Goal: Task Accomplishment & Management: Use online tool/utility

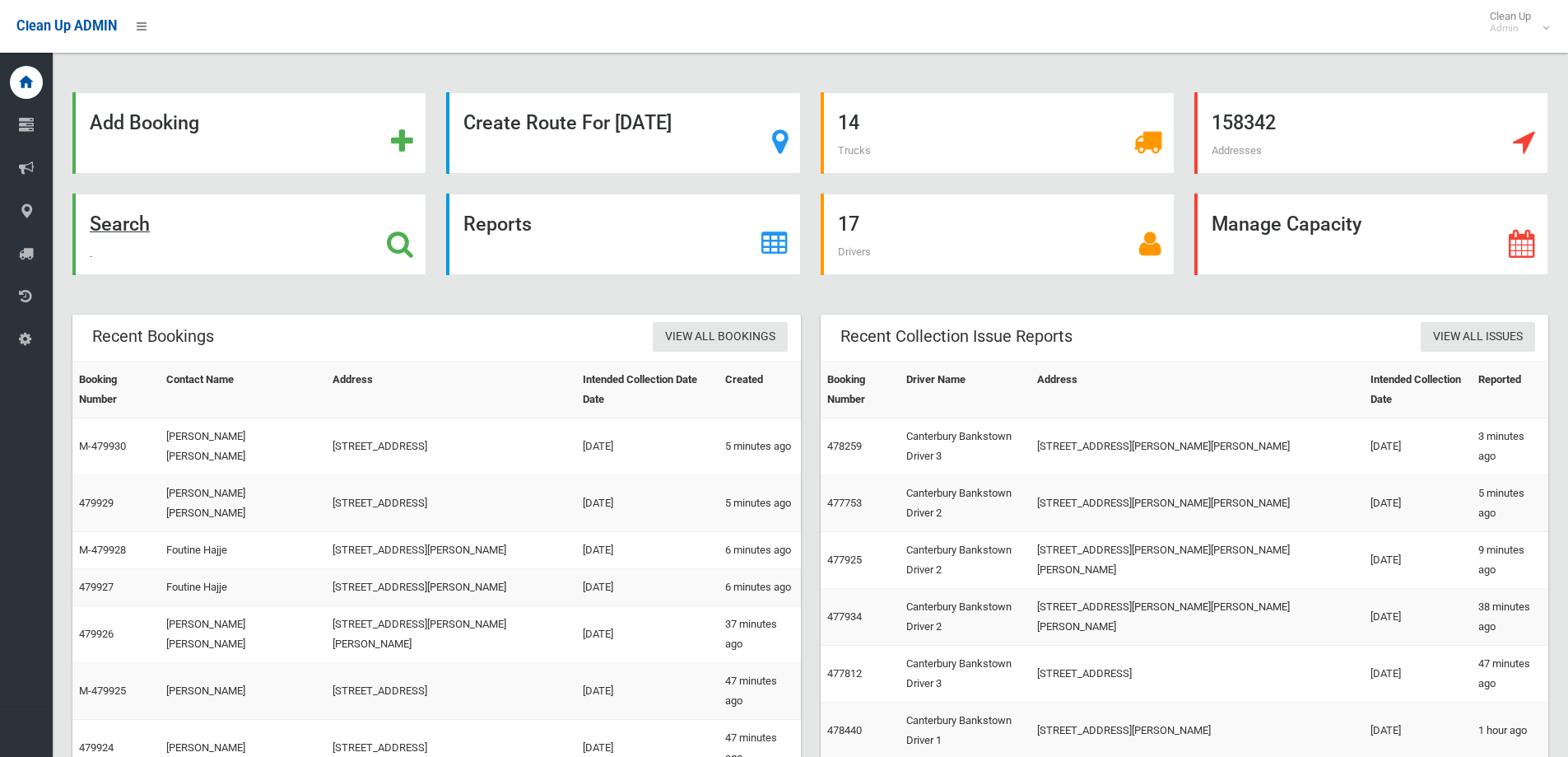
click at [122, 218] on strong "Search" at bounding box center [120, 223] width 60 height 23
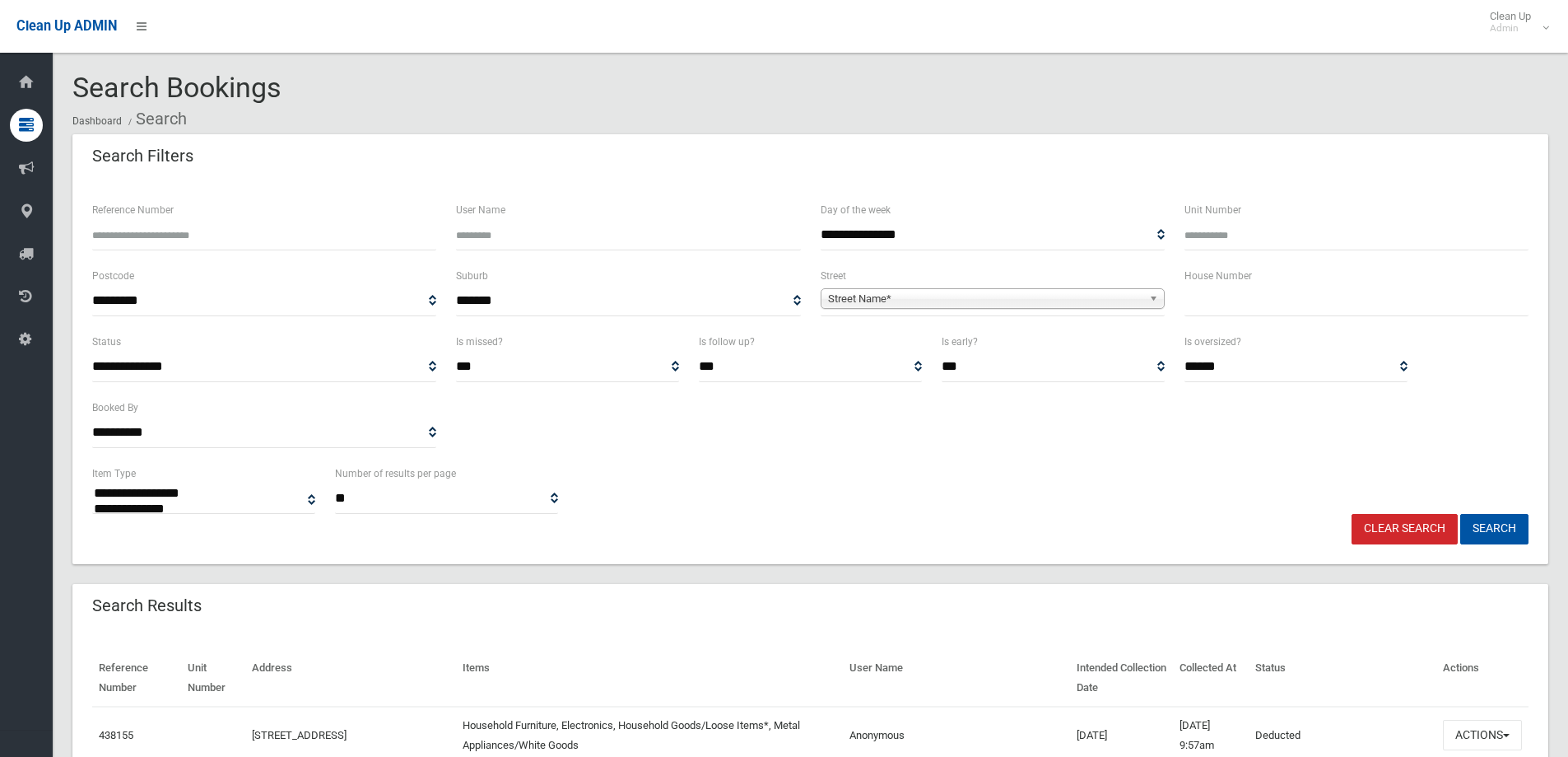
select select
click at [1289, 307] on input "text" at bounding box center [1357, 301] width 344 height 31
type input "**"
click at [855, 299] on span "Street Name*" at bounding box center [986, 299] width 315 height 20
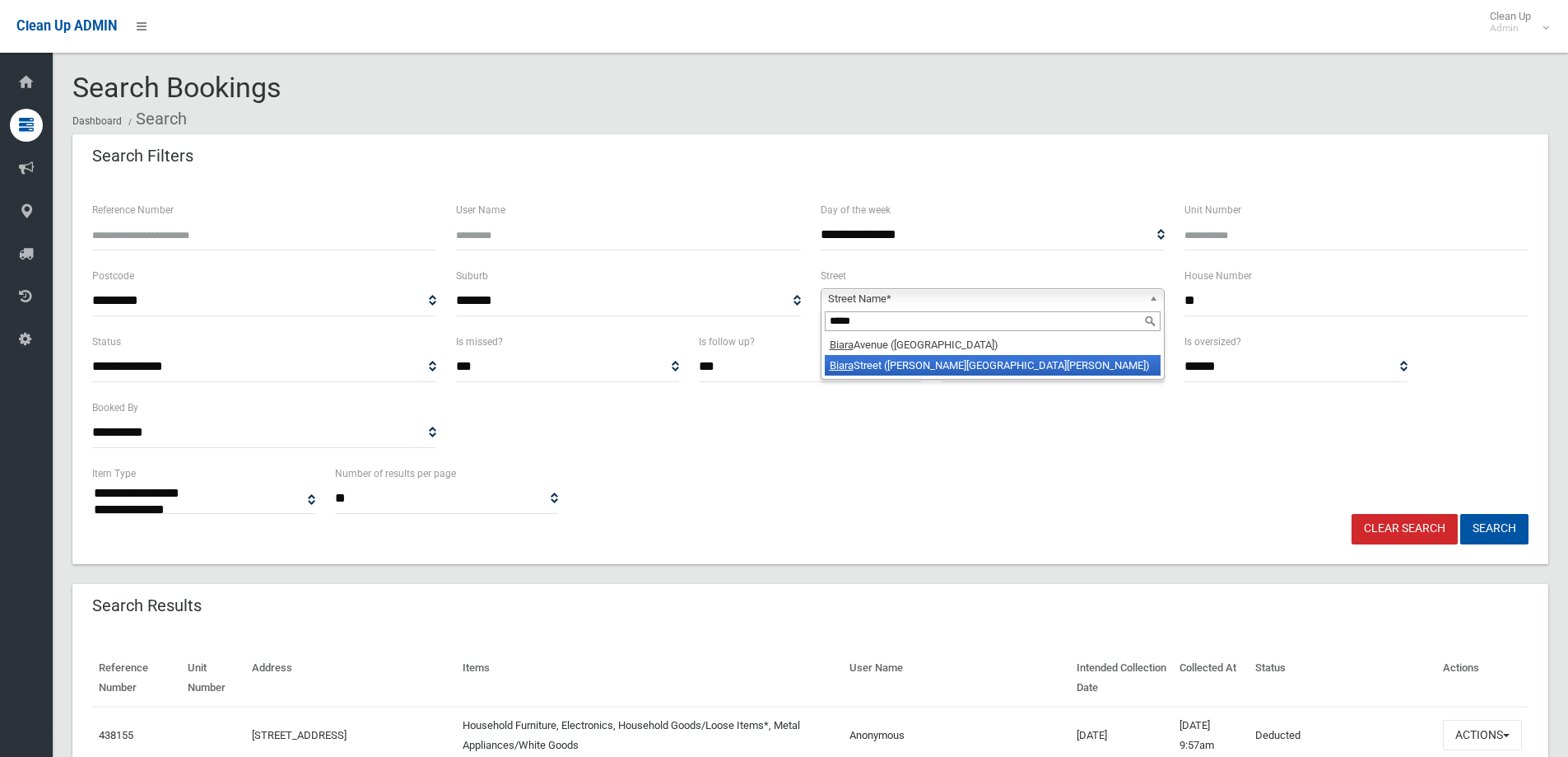
type input "*****"
click at [848, 368] on em "Biara" at bounding box center [842, 365] width 24 height 12
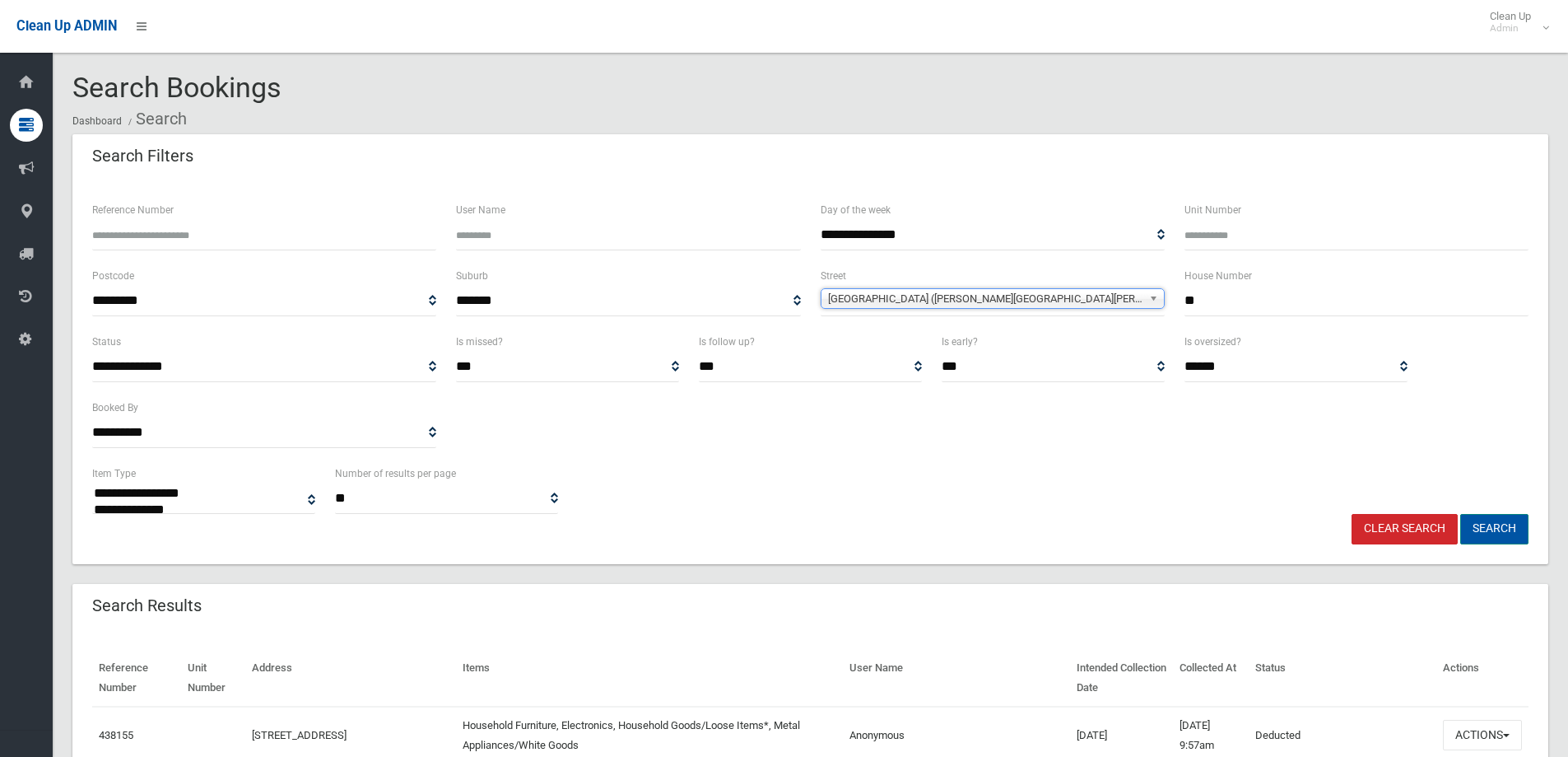
click at [1504, 522] on button "Search" at bounding box center [1494, 529] width 69 height 31
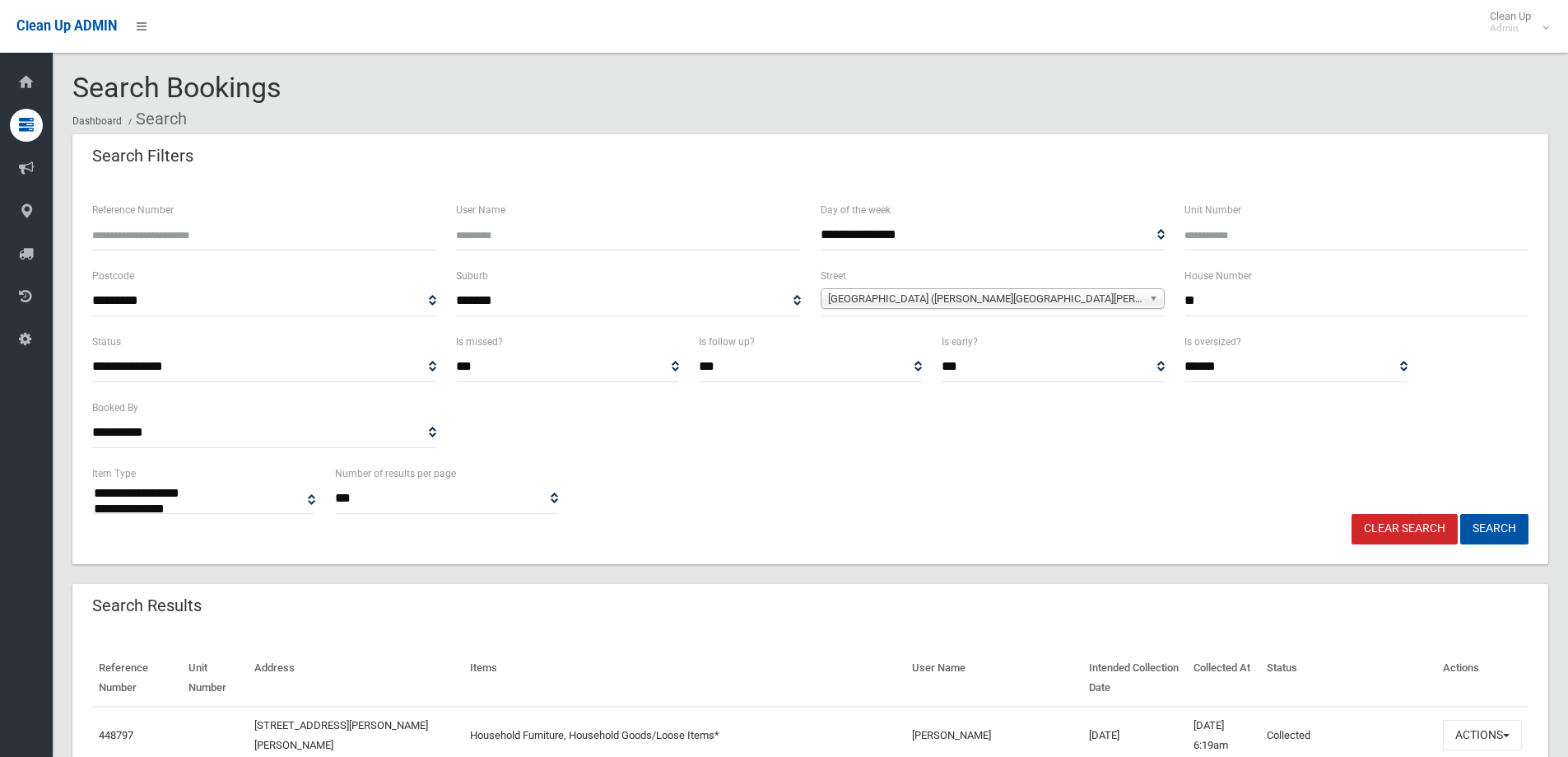
select select
click at [837, 300] on span "Biara Street (CHESTER HILL 2162)" at bounding box center [986, 299] width 315 height 20
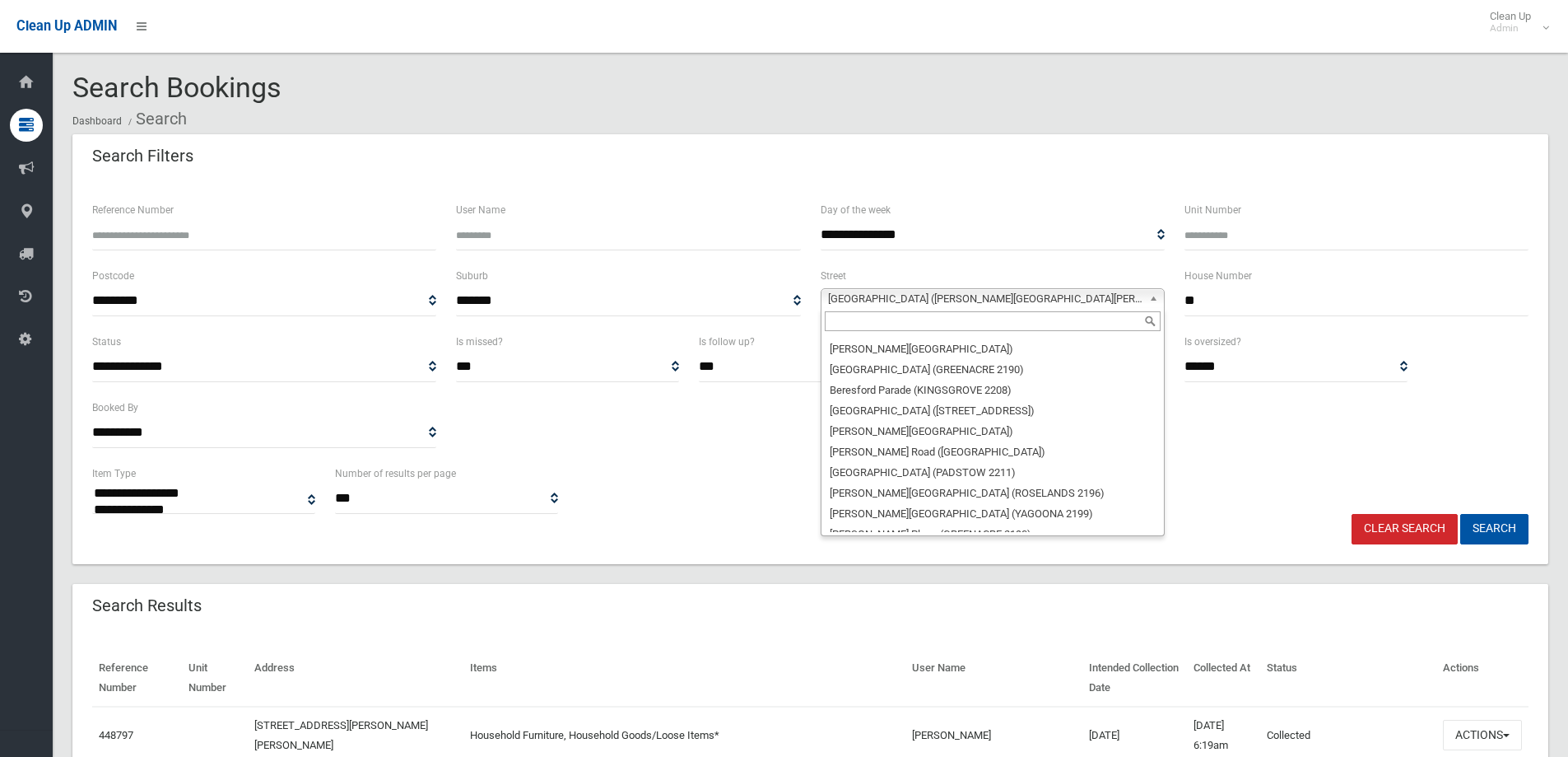
click at [848, 324] on input "text" at bounding box center [993, 321] width 336 height 20
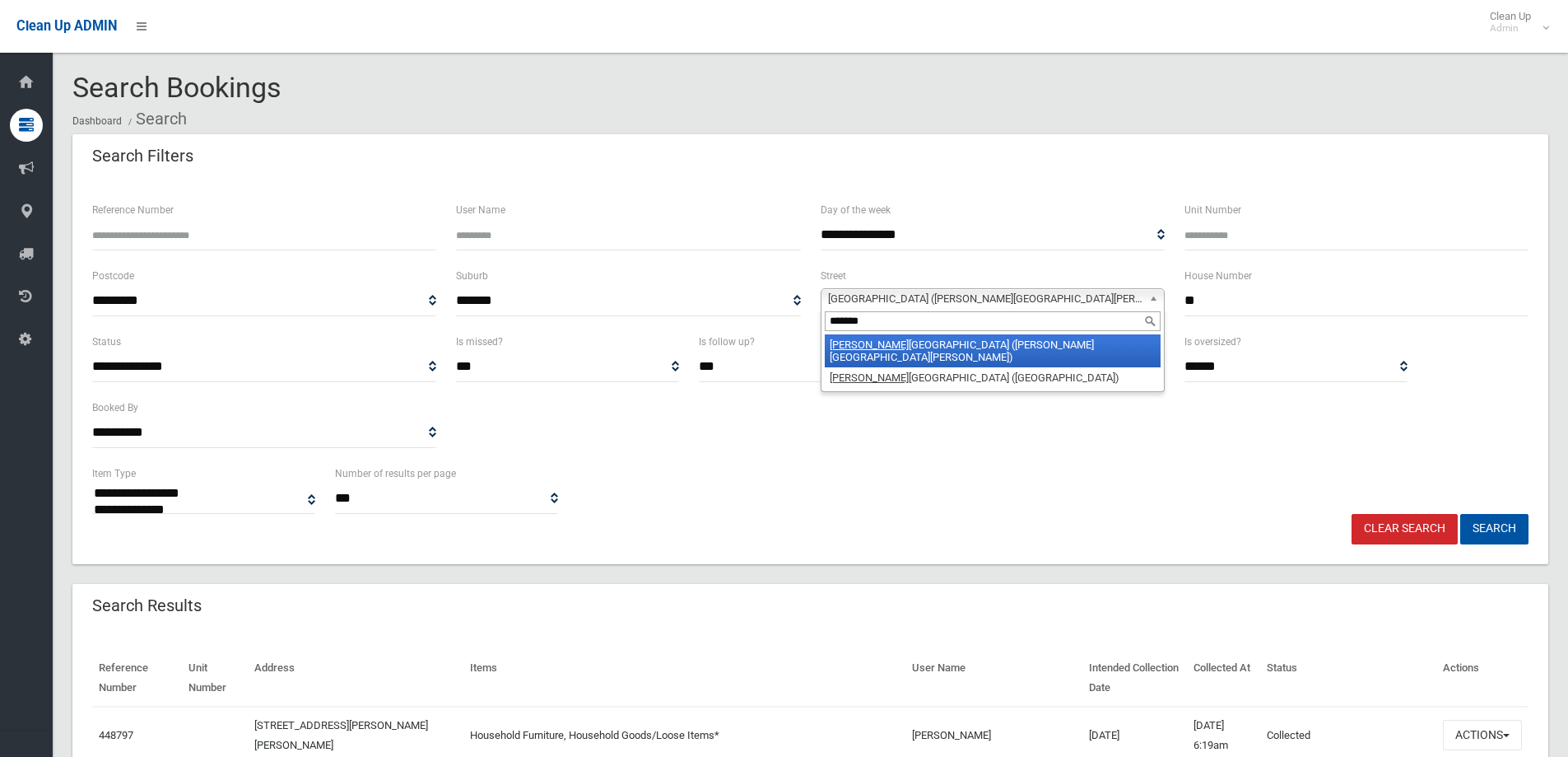
type input "*******"
click at [863, 346] on em "Chester" at bounding box center [869, 344] width 79 height 12
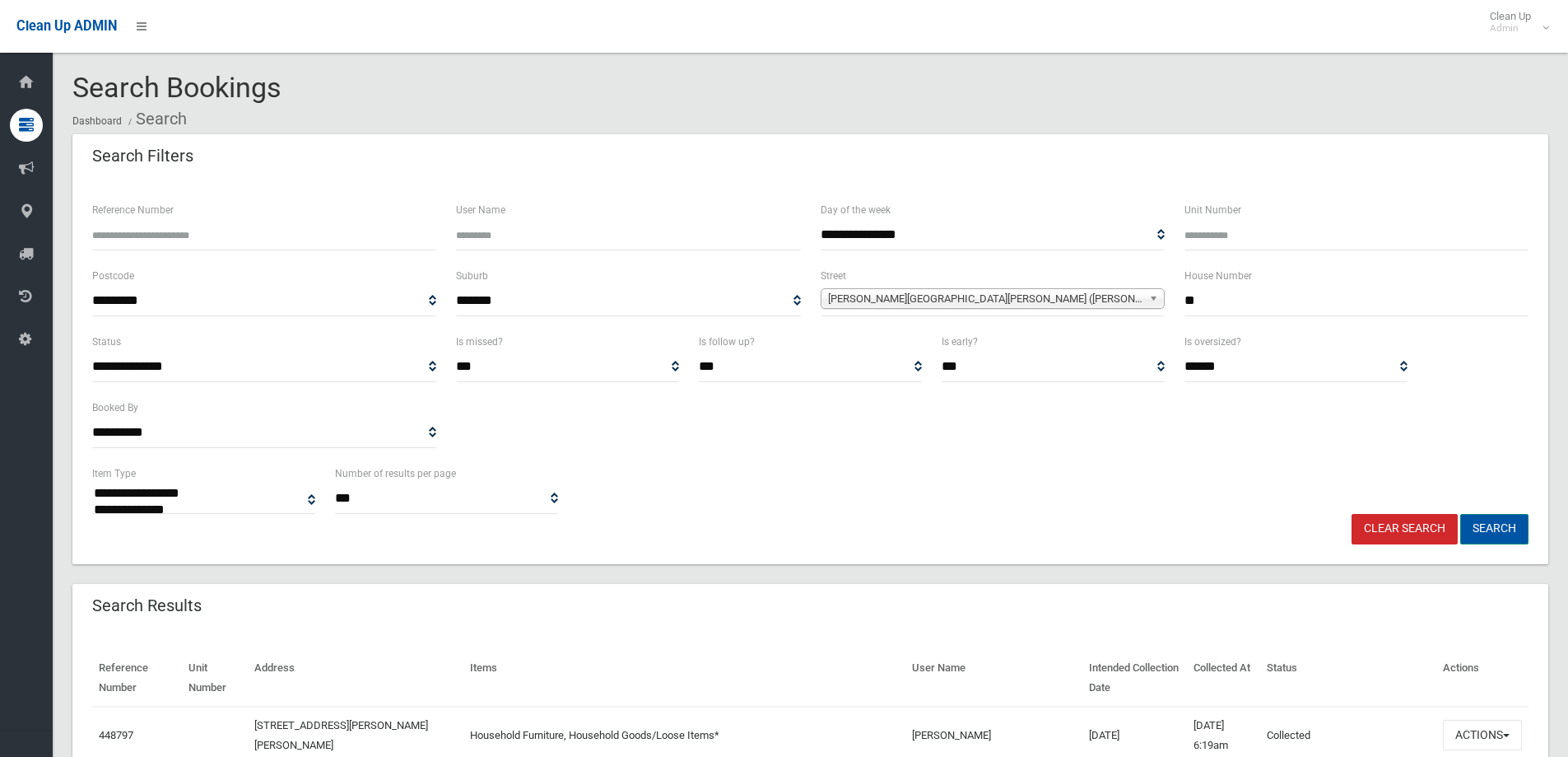
click at [1490, 523] on button "Search" at bounding box center [1494, 529] width 69 height 31
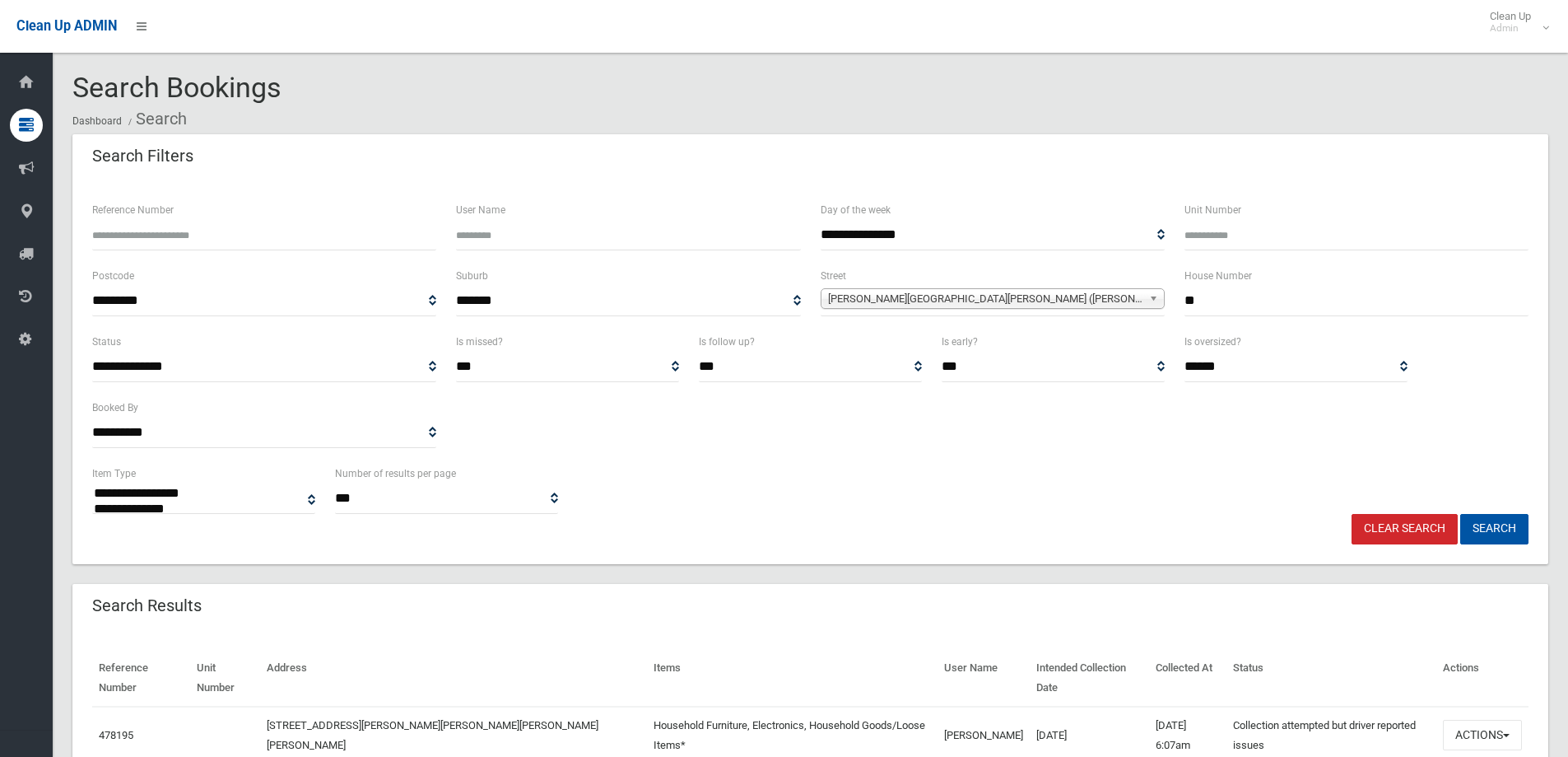
select select
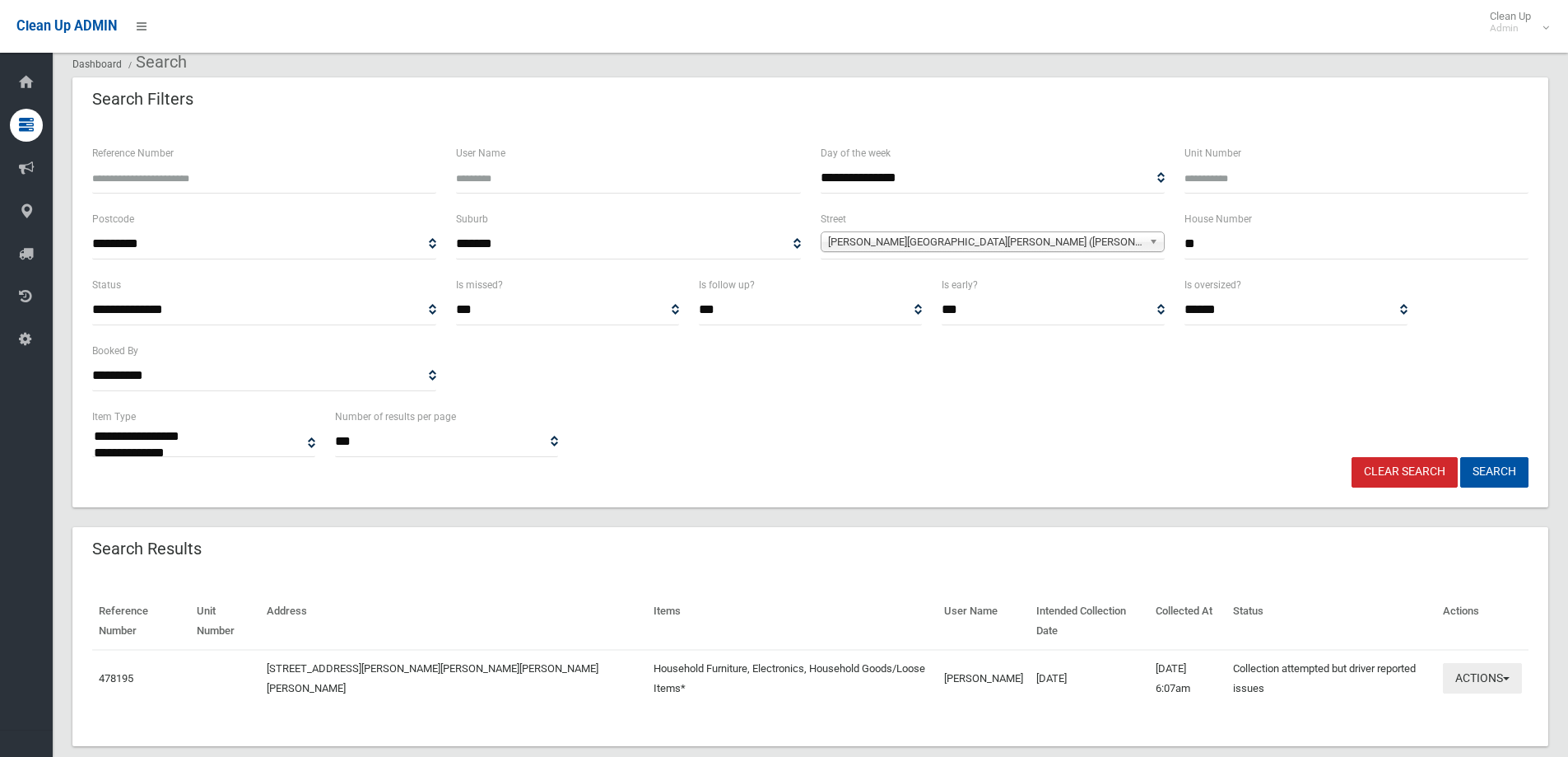
click at [1499, 663] on button "Actions" at bounding box center [1482, 678] width 79 height 31
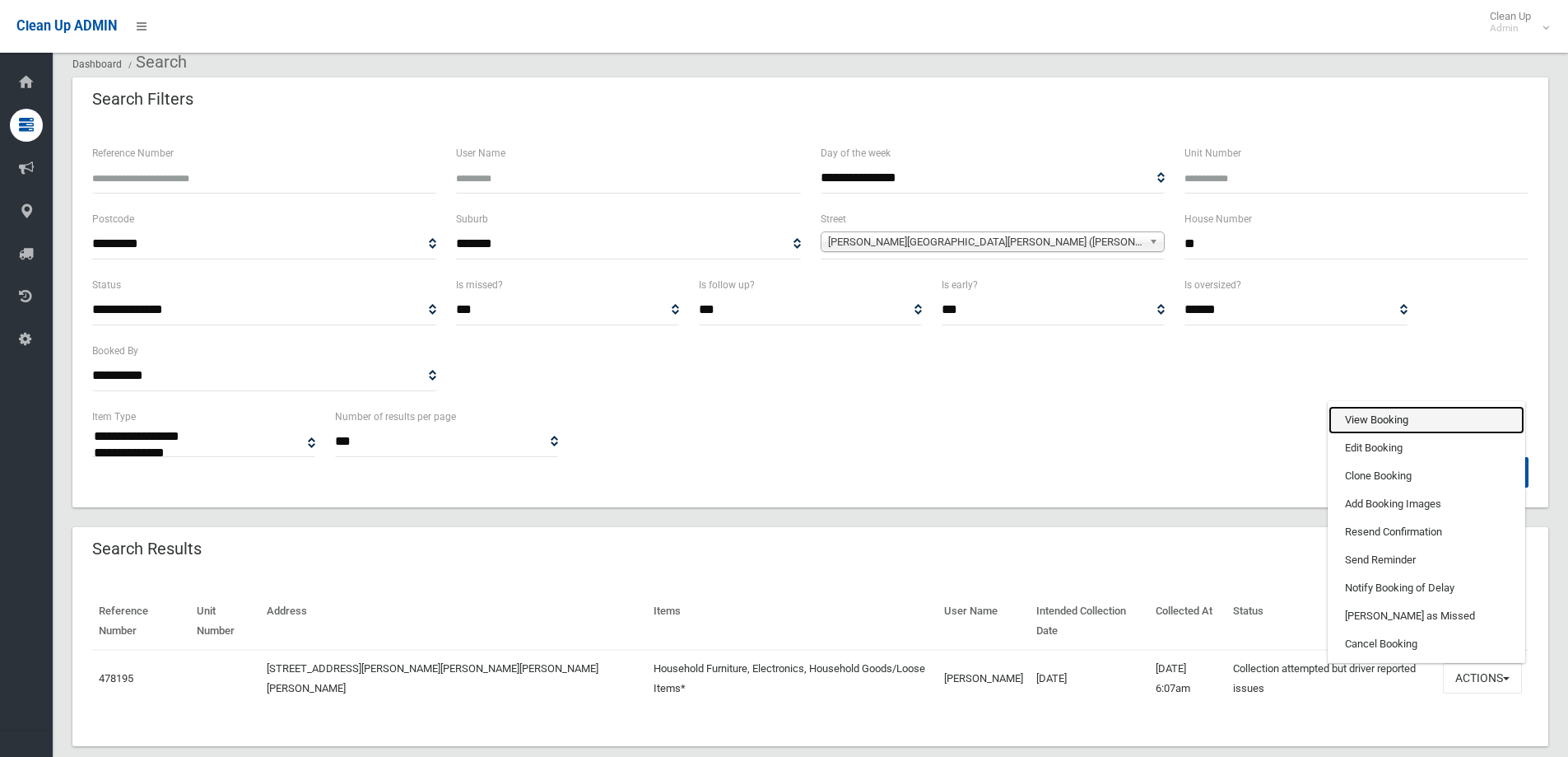
click at [1350, 406] on link "View Booking" at bounding box center [1426, 420] width 196 height 28
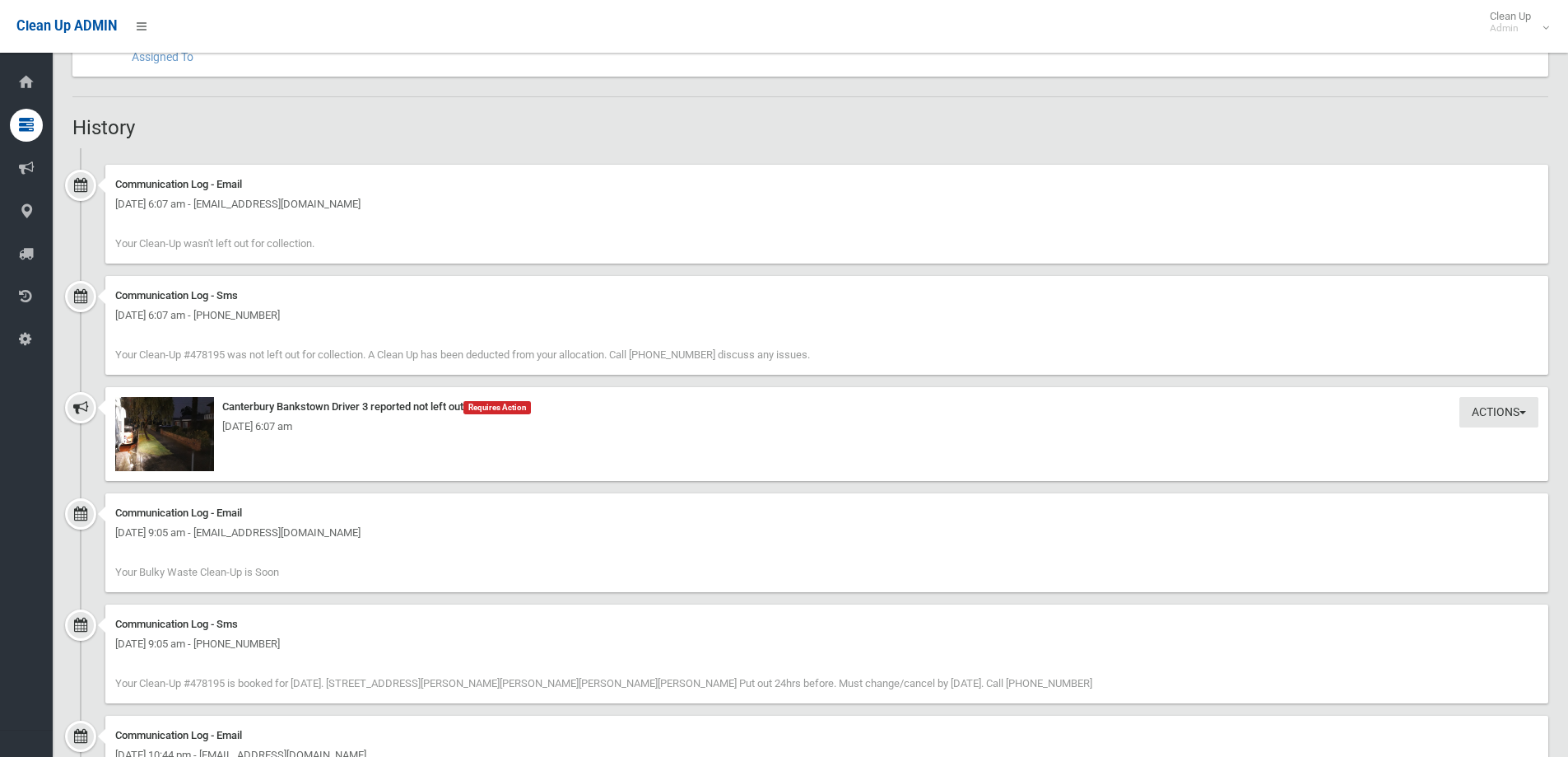
scroll to position [988, 0]
click at [208, 402] on img at bounding box center [164, 431] width 99 height 74
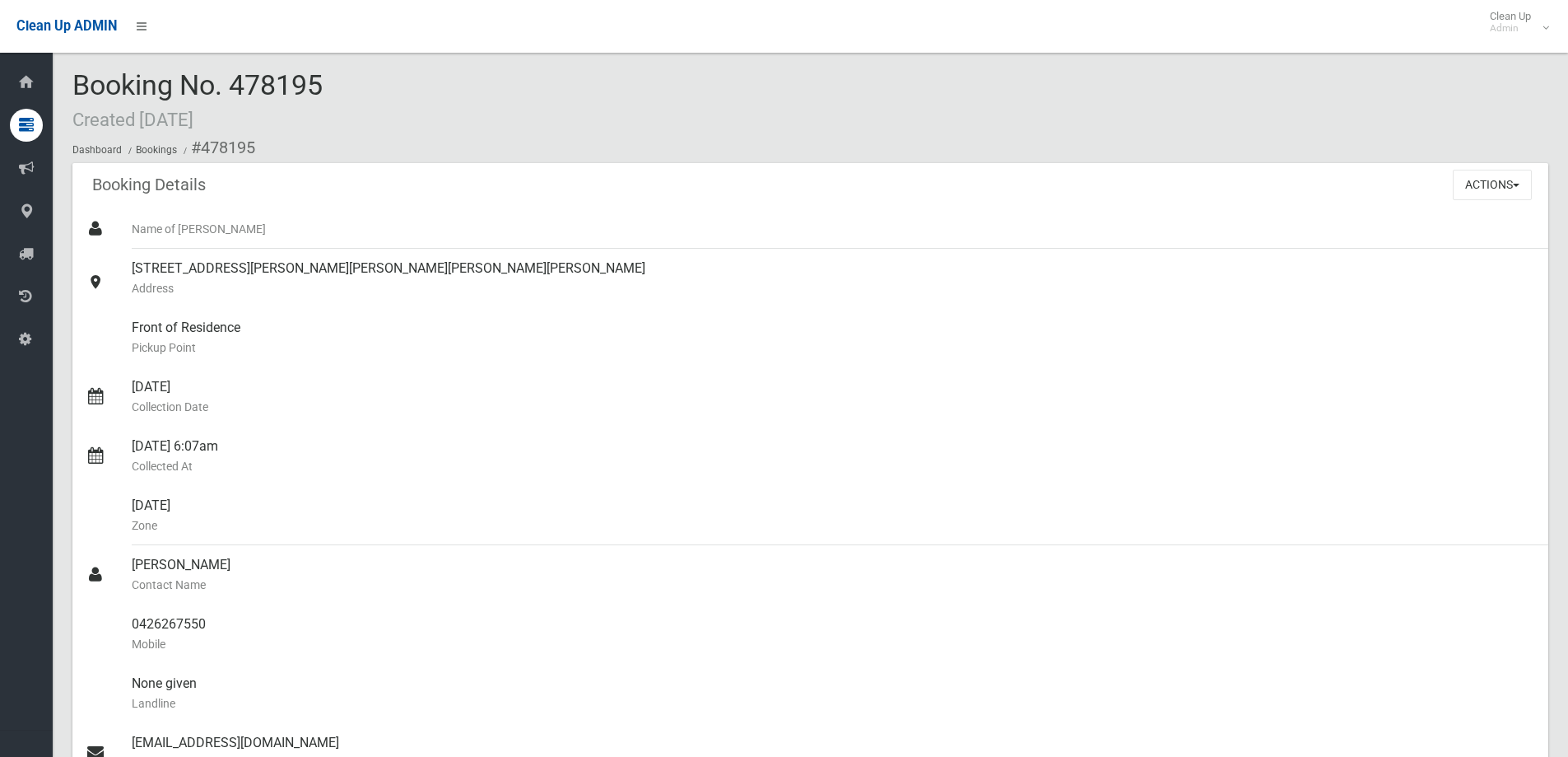
scroll to position [0, 0]
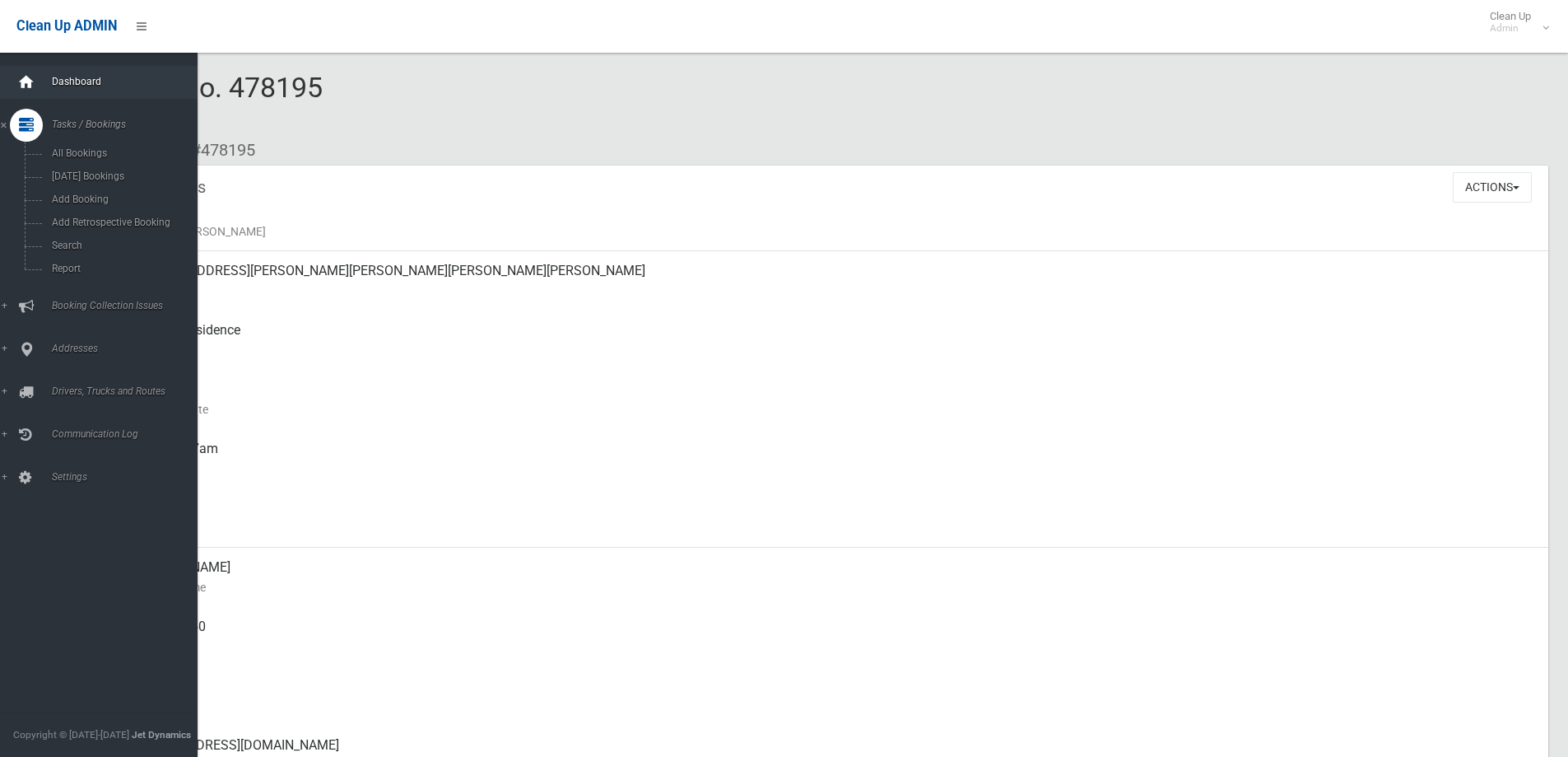
click at [30, 81] on icon at bounding box center [26, 82] width 18 height 33
